Goal: Obtain resource: Obtain resource

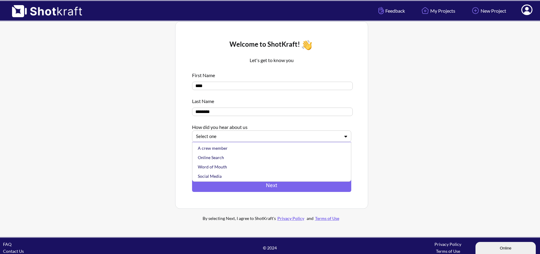
click at [342, 136] on icon at bounding box center [346, 136] width 9 height 5
click at [298, 151] on div "A crew member" at bounding box center [273, 148] width 153 height 9
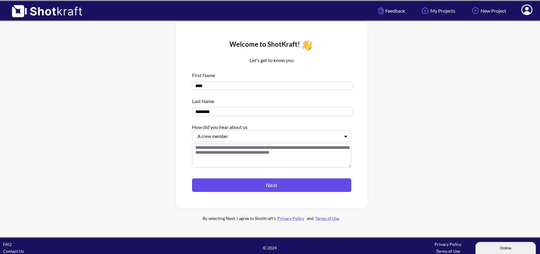
click at [267, 191] on button "Next" at bounding box center [271, 186] width 159 height 14
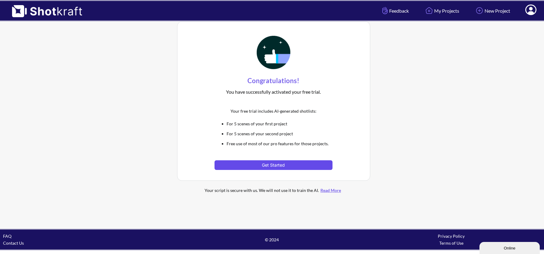
click at [264, 163] on button "Get Started" at bounding box center [274, 166] width 118 height 10
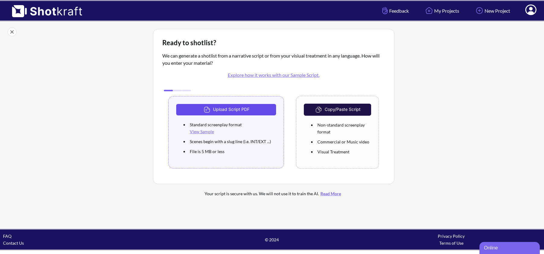
click at [224, 109] on button "Upload Script PDF" at bounding box center [226, 109] width 100 height 11
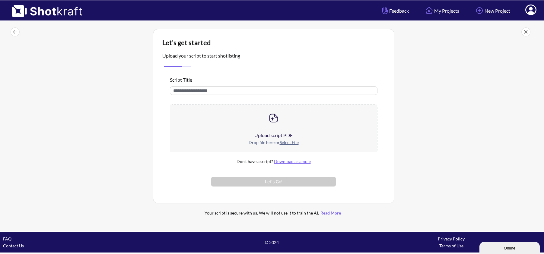
click at [213, 91] on input "text" at bounding box center [274, 91] width 208 height 8
type input "**********"
click at [257, 145] on div "Drop file here or Select File" at bounding box center [273, 145] width 207 height 13
click at [289, 162] on link "Download a sample" at bounding box center [292, 161] width 37 height 5
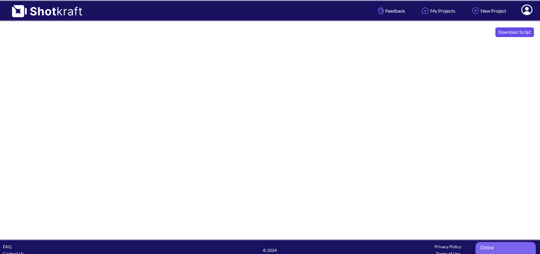
click at [510, 33] on button "Download Script" at bounding box center [515, 32] width 39 height 10
